Goal: Task Accomplishment & Management: Manage account settings

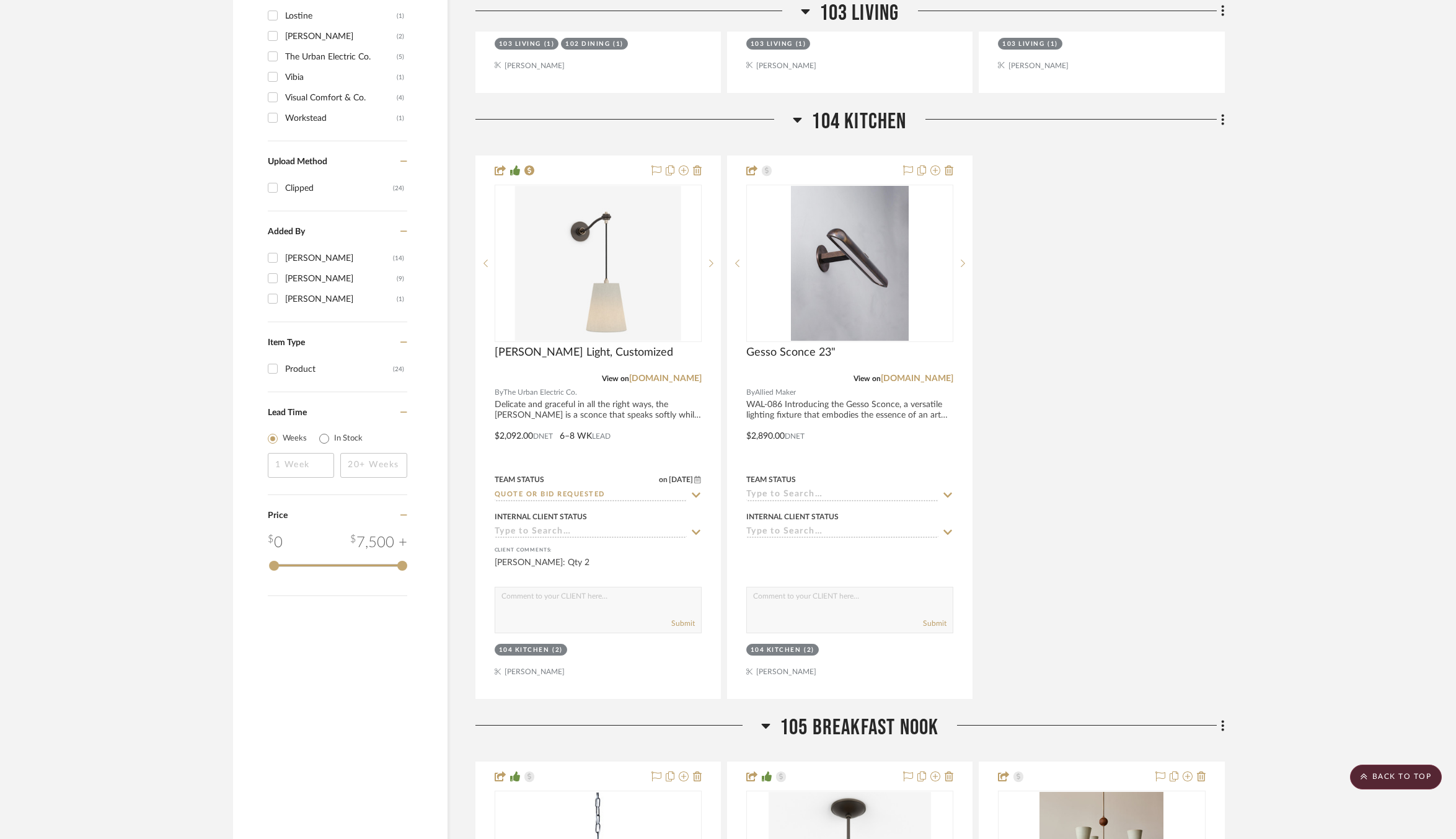
scroll to position [1447, 0]
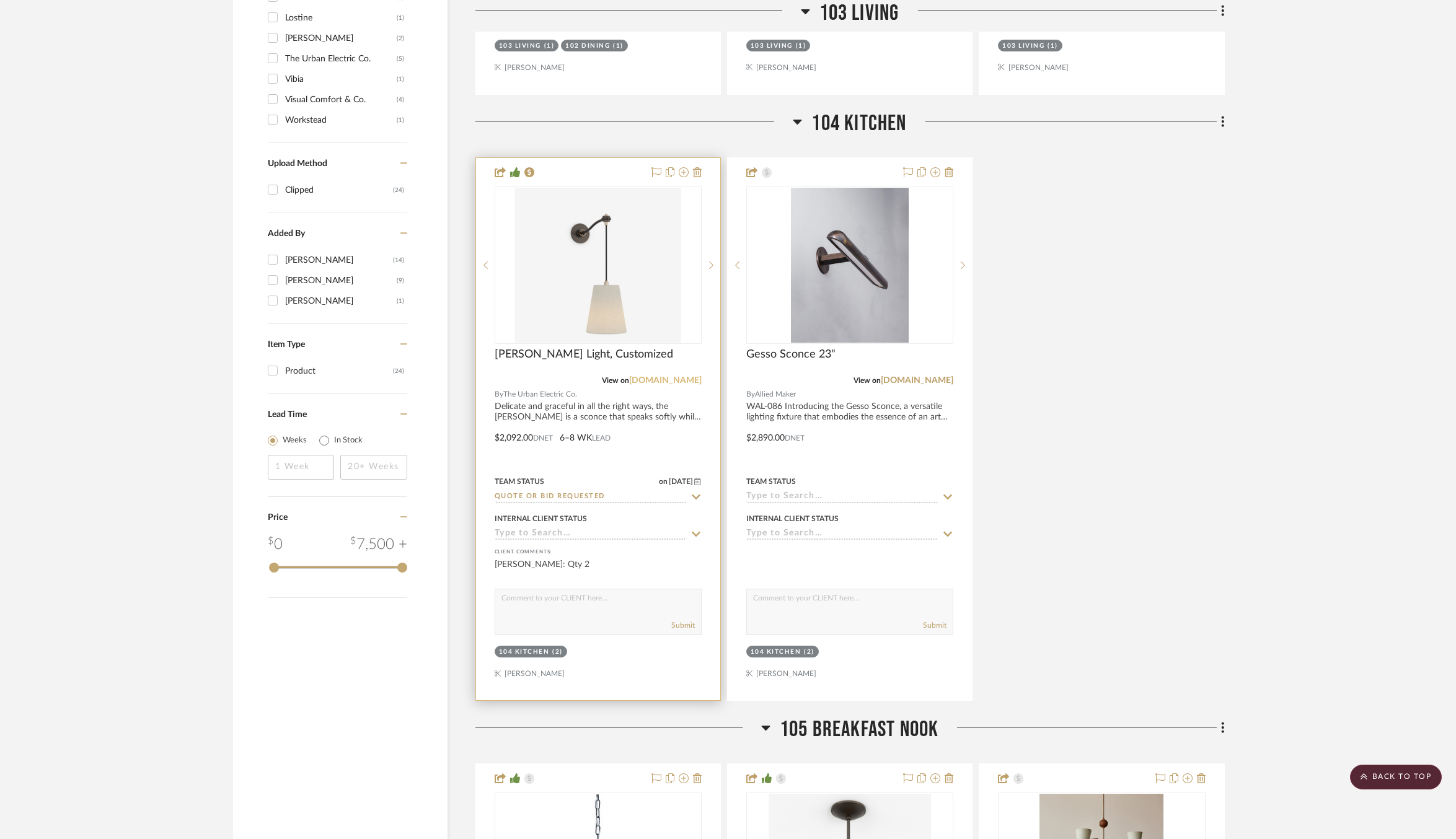
click at [661, 376] on link "[DOMAIN_NAME]" at bounding box center [665, 380] width 73 height 9
click at [610, 290] on img "0" at bounding box center [598, 265] width 166 height 155
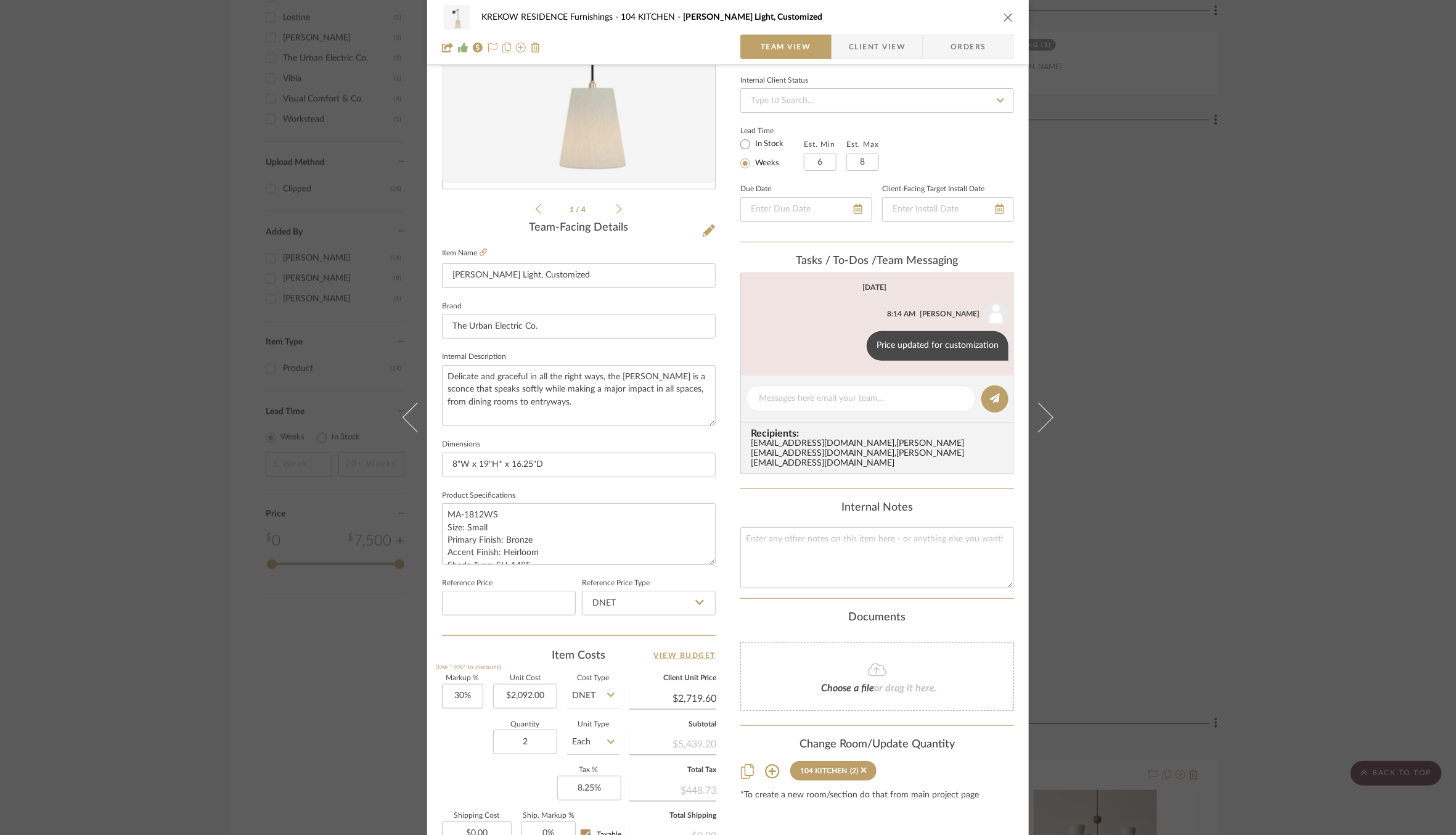
scroll to position [309, 0]
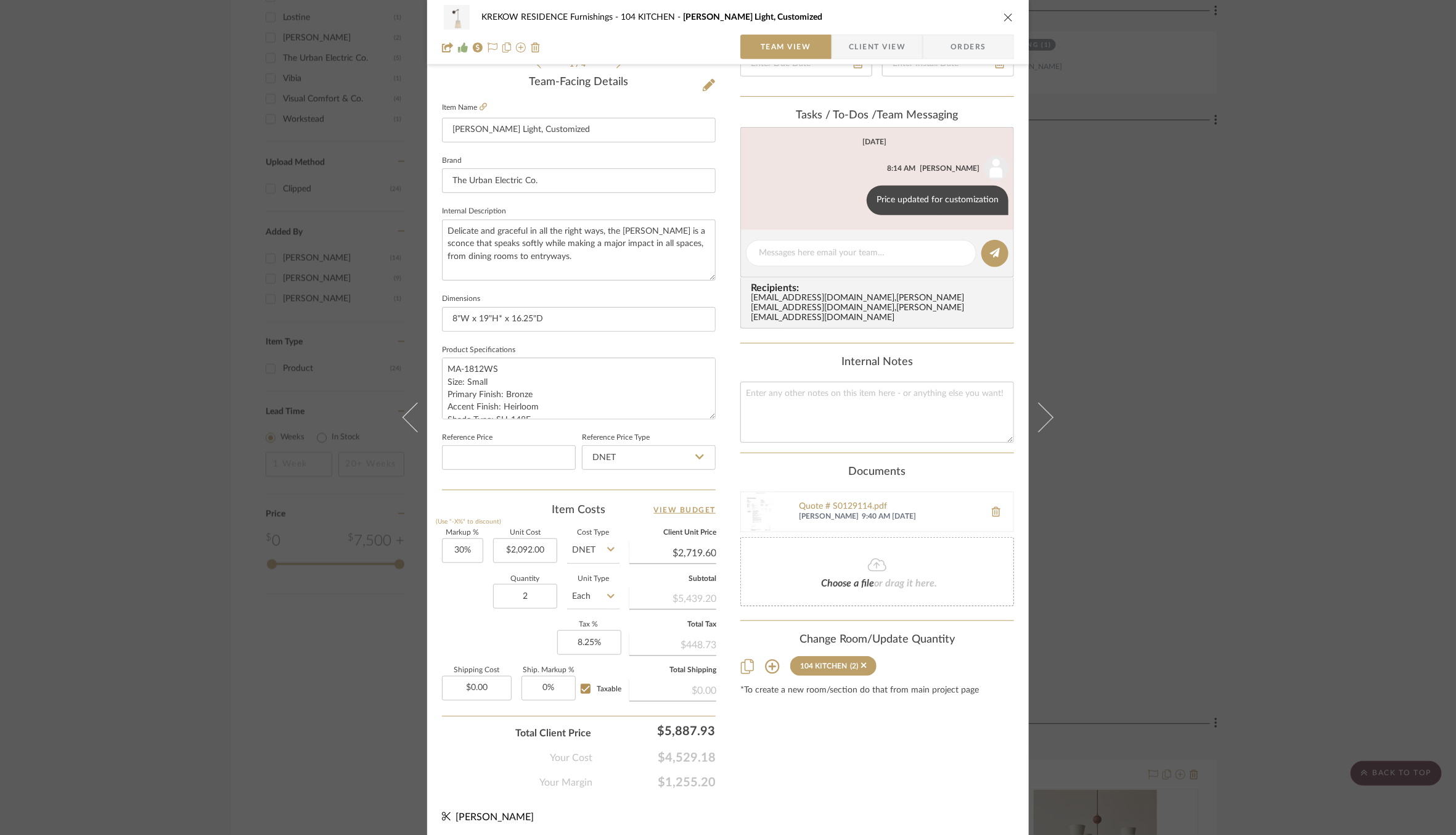
click at [281, 489] on div "KREKOW RESIDENCE Furnishings 104 KITCHEN [PERSON_NAME] Light, Customized Team V…" at bounding box center [728, 417] width 1456 height 835
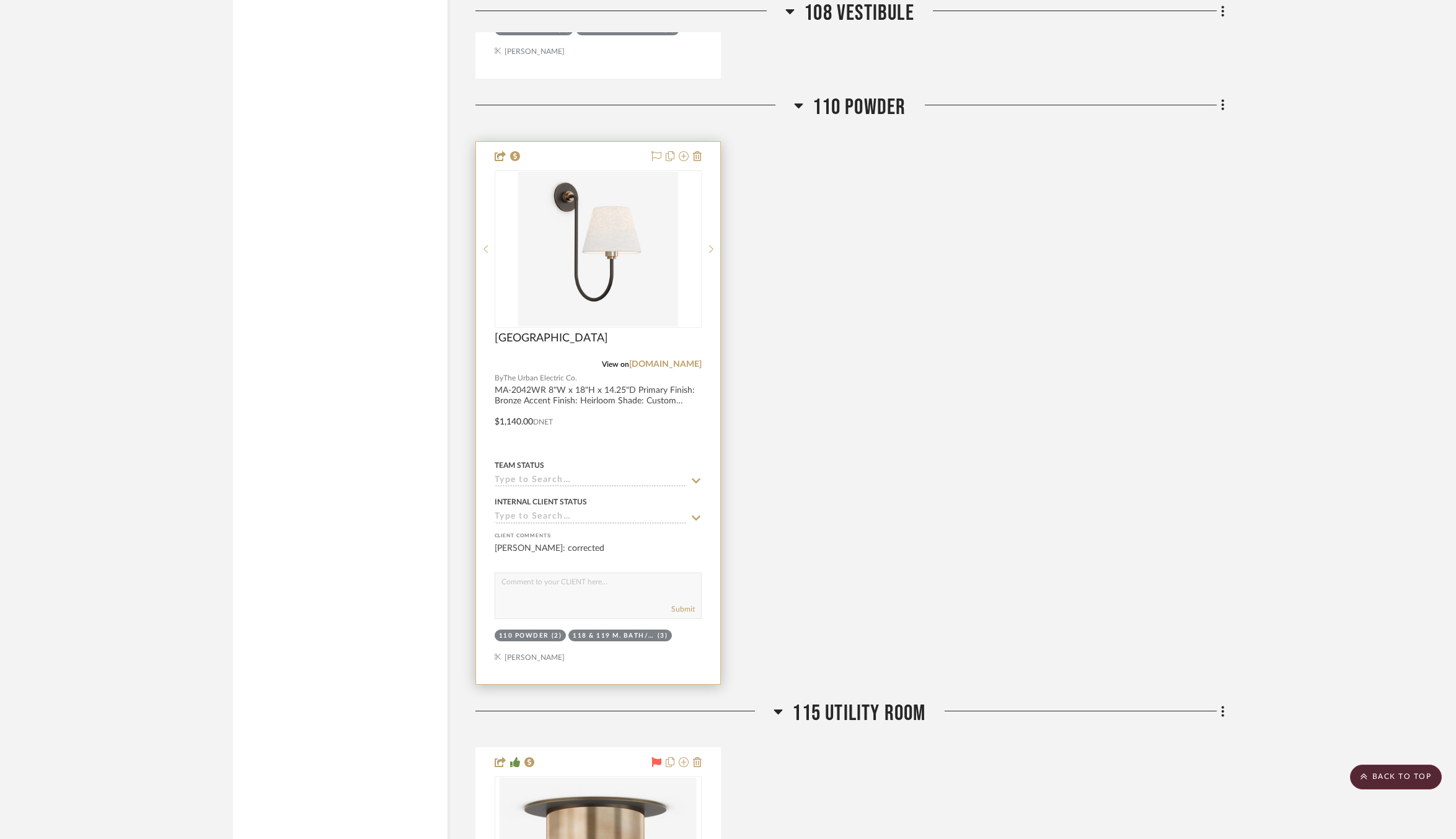
scroll to position [4436, 0]
click at [612, 175] on img "0" at bounding box center [597, 250] width 160 height 155
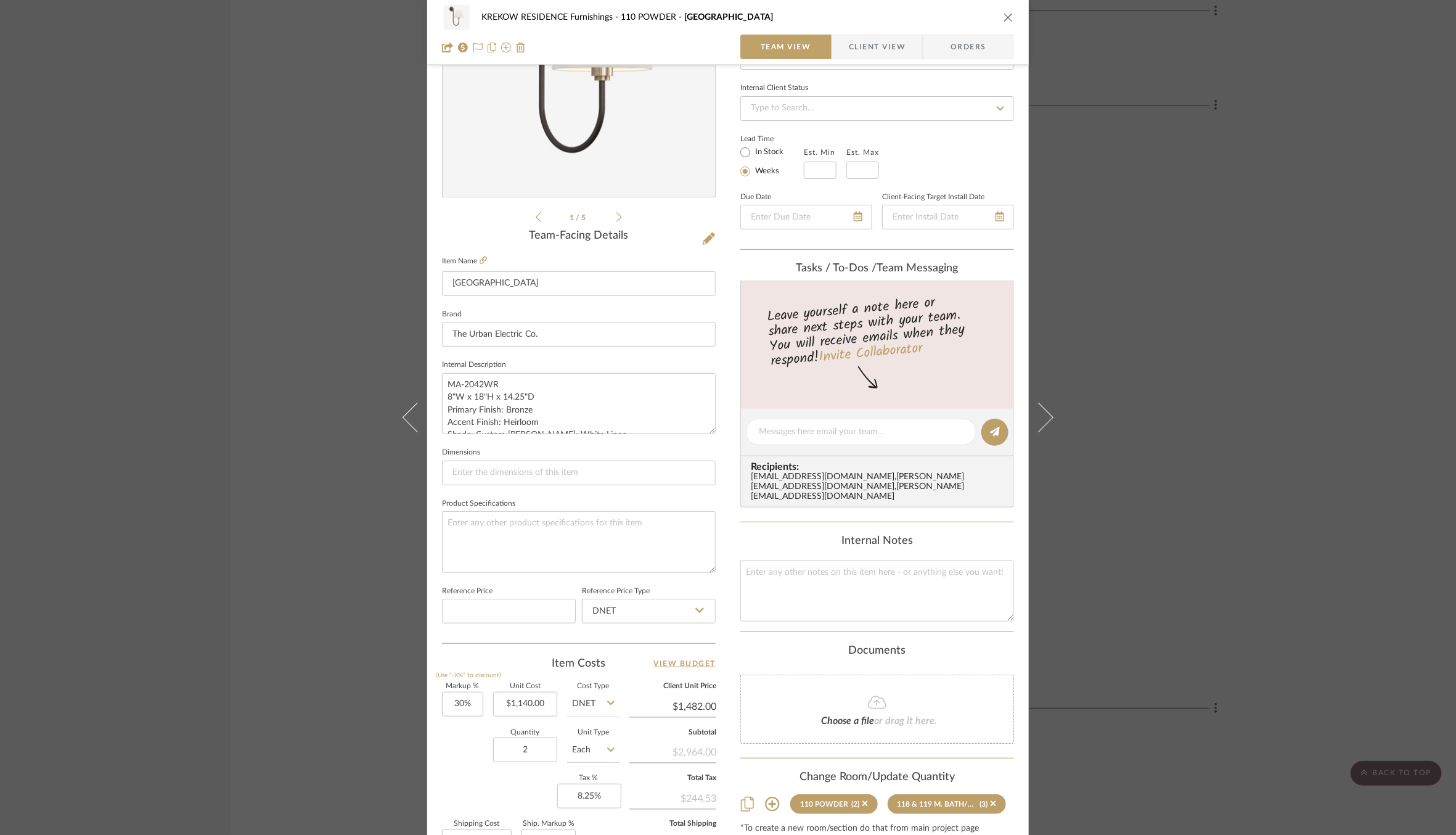
scroll to position [309, 0]
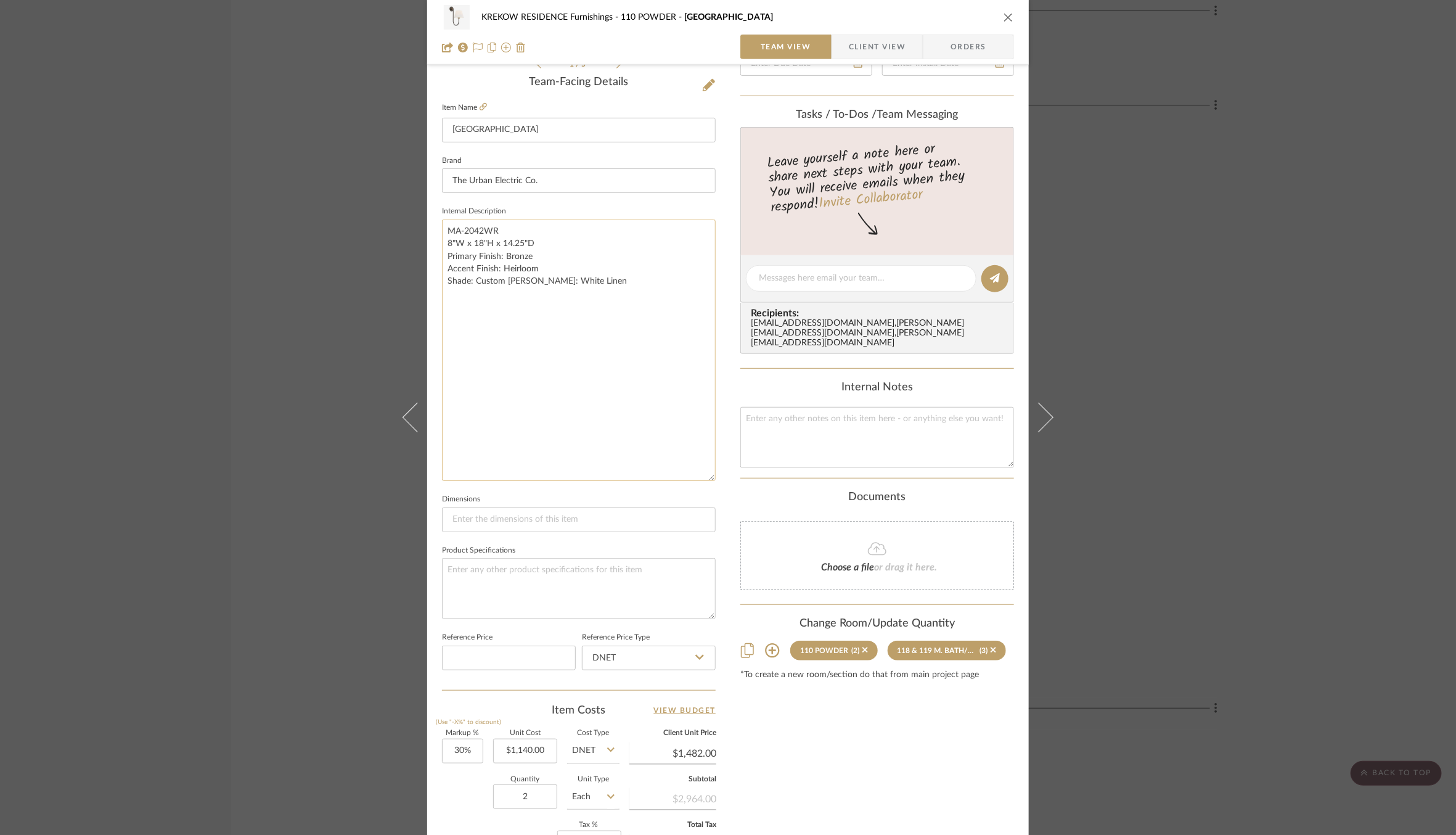
drag, startPoint x: 709, startPoint y: 274, endPoint x: 709, endPoint y: 474, distance: 200.0
click at [709, 474] on textarea "MA-2042WR 8"W x 18"H x 14.25"D Primary Finish: Bronze Accent Finish: Heirloom S…" at bounding box center [579, 350] width 274 height 262
click at [626, 275] on textarea "MA-2042WR 8"W x 18"H x 14.25"D Primary Finish: Bronze Accent Finish: Heirloom S…" at bounding box center [579, 350] width 274 height 262
drag, startPoint x: 632, startPoint y: 278, endPoint x: 474, endPoint y: 284, distance: 158.1
click at [474, 284] on textarea "MA-2042WR 8"W x 18"H x 14.25"D Primary Finish: Bronze Accent Finish: Heirloom S…" at bounding box center [579, 350] width 274 height 262
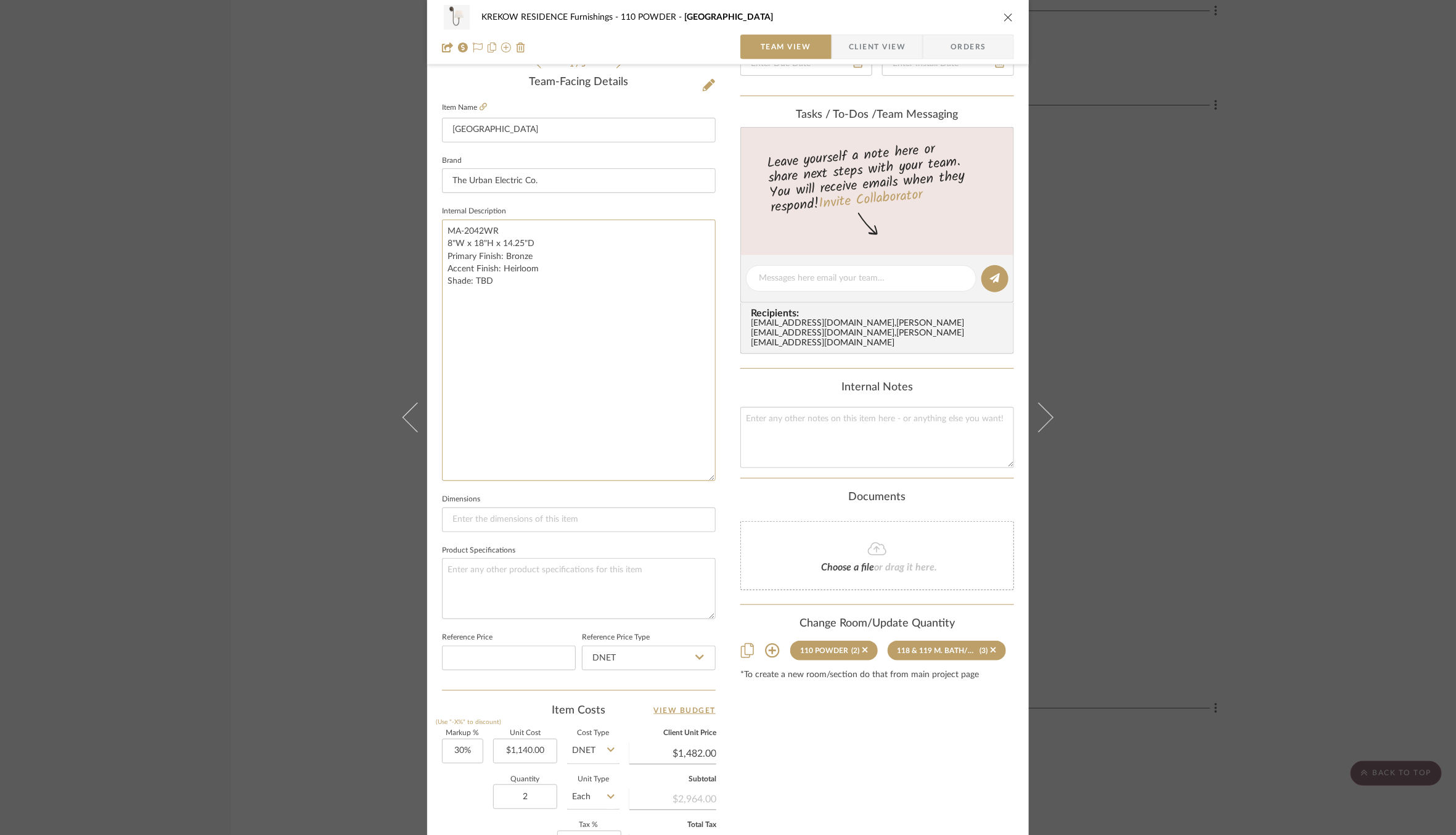
type textarea "MA-2042WR 8"W x 18"H x 14.25"D Primary Finish: Bronze Accent Finish: Heirloom S…"
click at [732, 306] on div "KREKOW RESIDENCE Furnishings 110 POWDER Nyhavn Team View Client View Orders 1 /…" at bounding box center [728, 369] width 602 height 1339
